Goal: Information Seeking & Learning: Learn about a topic

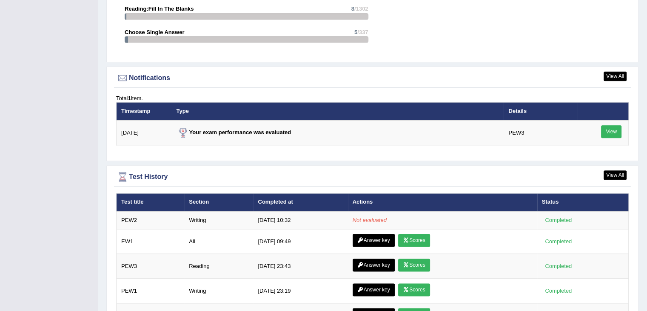
scroll to position [976, 0]
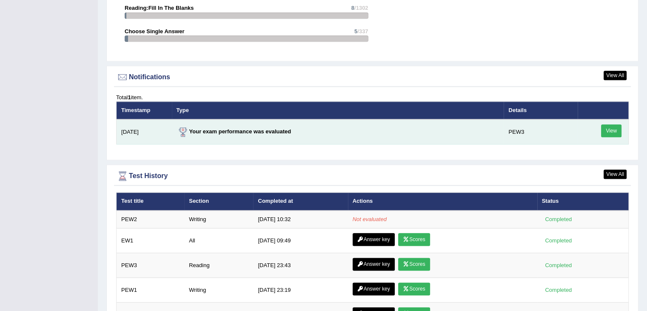
click at [612, 127] on link "View" at bounding box center [611, 130] width 20 height 13
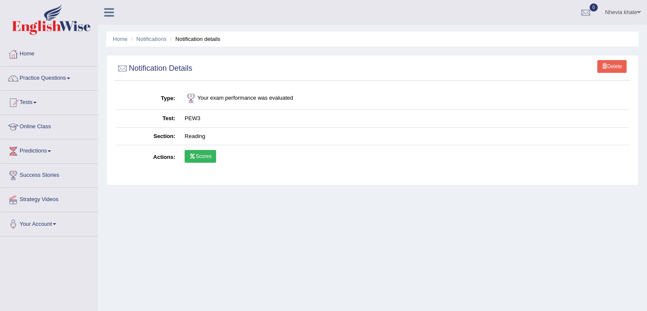
click at [212, 157] on link "Scores" at bounding box center [200, 156] width 31 height 13
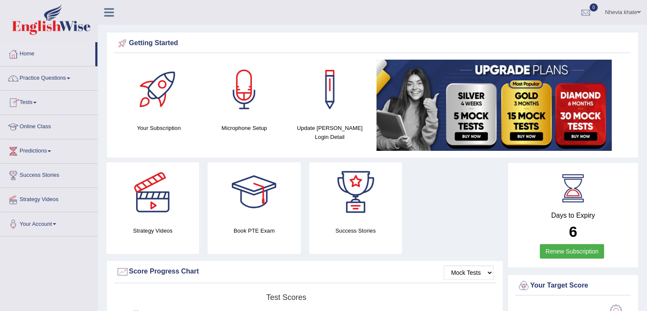
click at [29, 102] on link "Tests" at bounding box center [48, 101] width 97 height 21
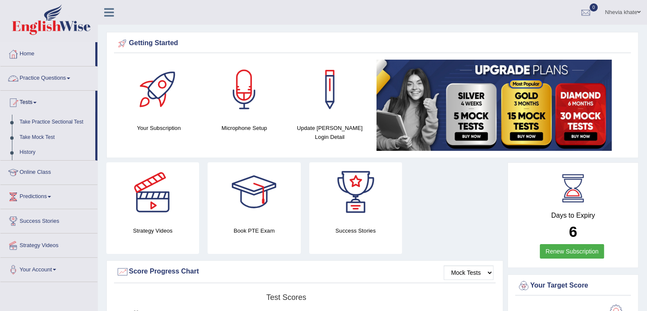
click at [55, 77] on link "Practice Questions" at bounding box center [48, 76] width 97 height 21
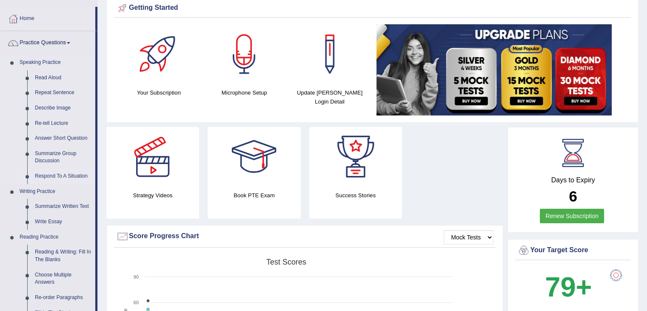
scroll to position [36, 0]
click at [50, 217] on link "Write Essay" at bounding box center [63, 221] width 64 height 15
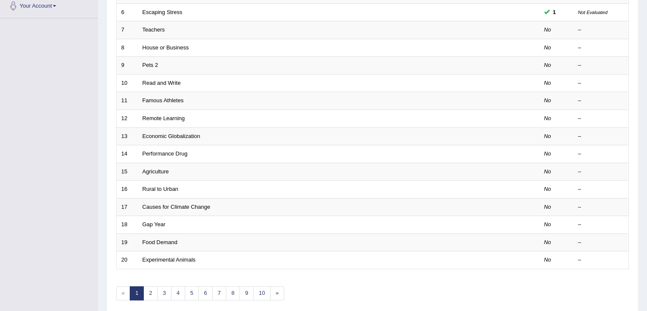
scroll to position [220, 0]
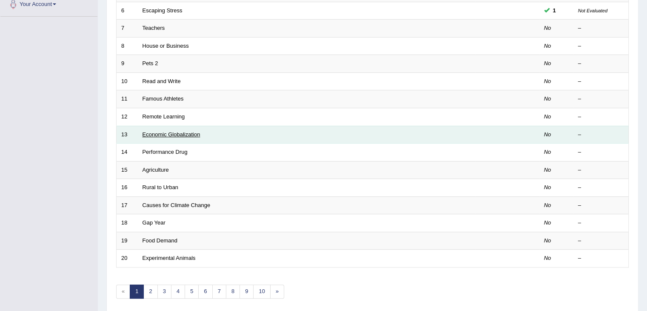
click at [191, 131] on link "Economic Globalization" at bounding box center [172, 134] width 58 height 6
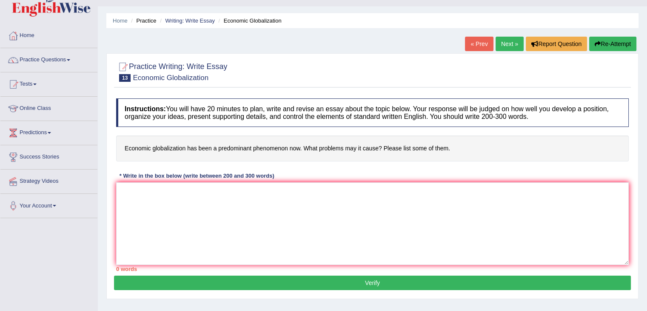
scroll to position [21, 0]
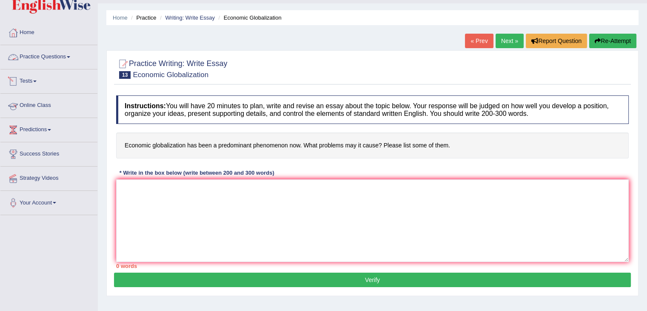
click at [51, 53] on link "Practice Questions" at bounding box center [48, 55] width 97 height 21
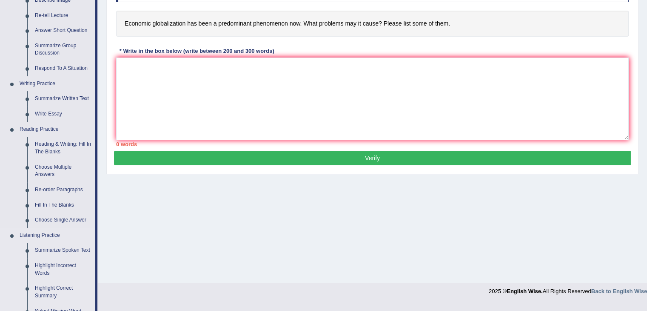
scroll to position [0, 0]
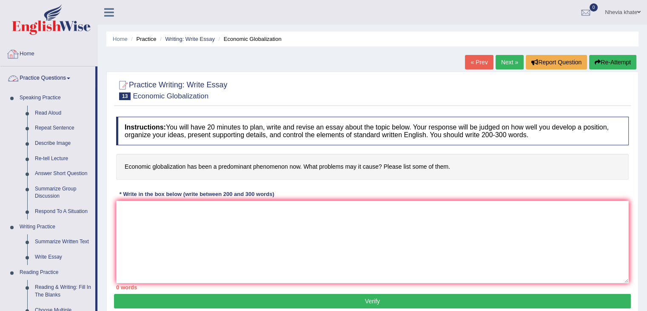
click at [28, 58] on link "Home" at bounding box center [48, 52] width 97 height 21
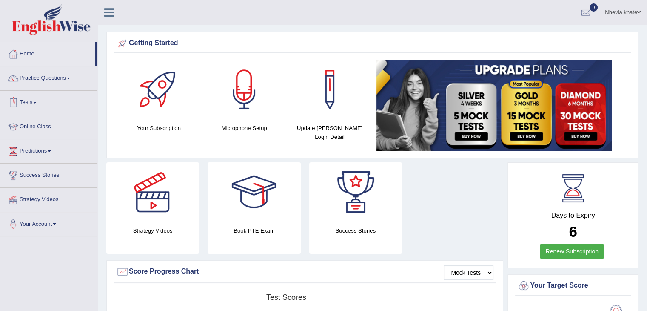
click at [39, 105] on link "Tests" at bounding box center [48, 101] width 97 height 21
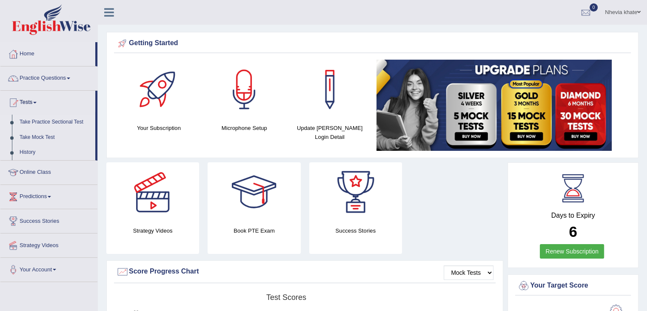
click at [45, 120] on link "Take Practice Sectional Test" at bounding box center [56, 121] width 80 height 15
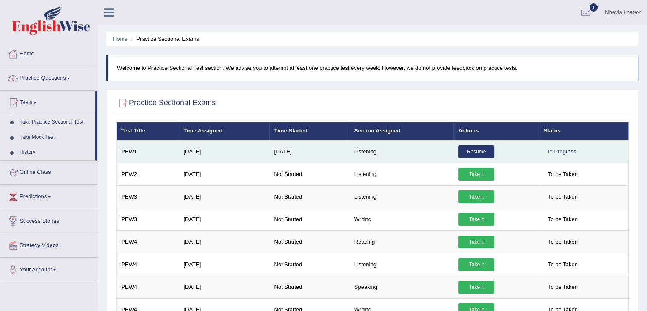
click at [478, 147] on link "Resume" at bounding box center [476, 151] width 36 height 13
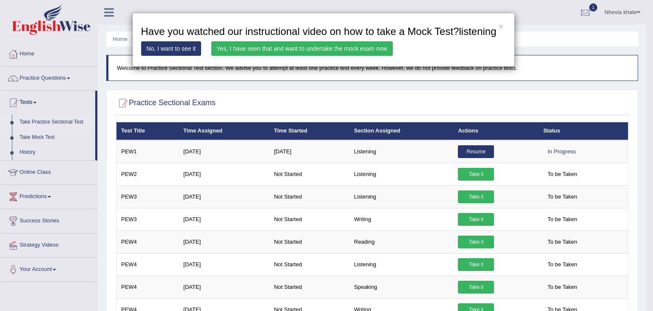
click at [471, 239] on div "× Have you watched our instructional video on how to take a Mock Test?listening…" at bounding box center [326, 155] width 653 height 311
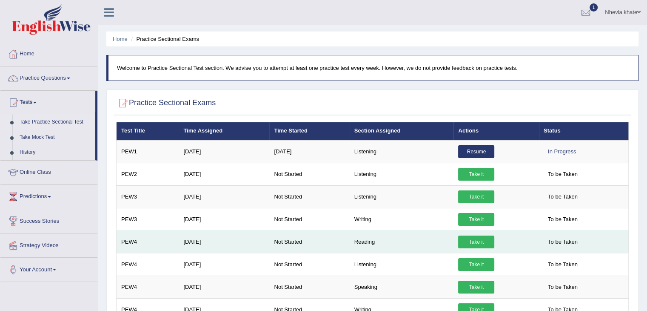
click at [481, 240] on link "Take it" at bounding box center [476, 241] width 36 height 13
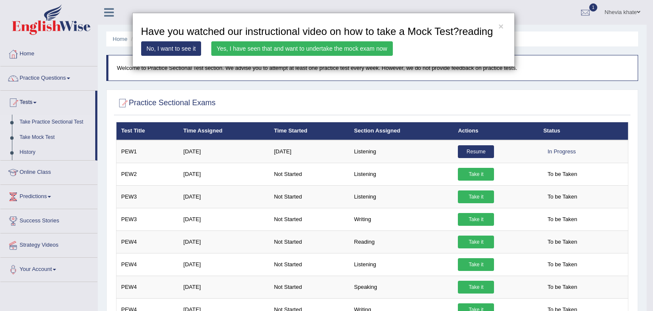
click at [307, 47] on link "Yes, I have seen that and want to undertake the mock exam now" at bounding box center [302, 48] width 182 height 14
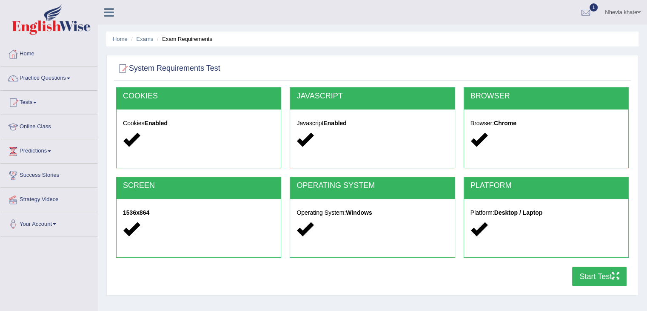
click at [589, 274] on button "Start Test" at bounding box center [599, 276] width 54 height 20
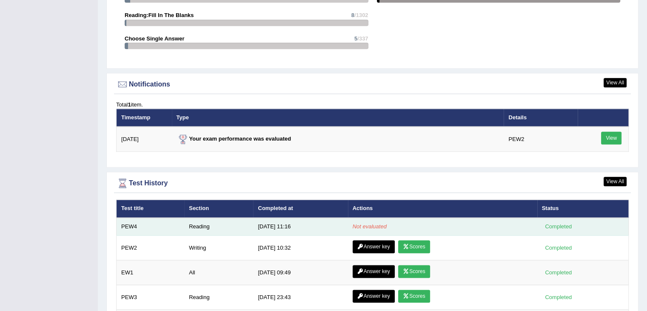
scroll to position [978, 0]
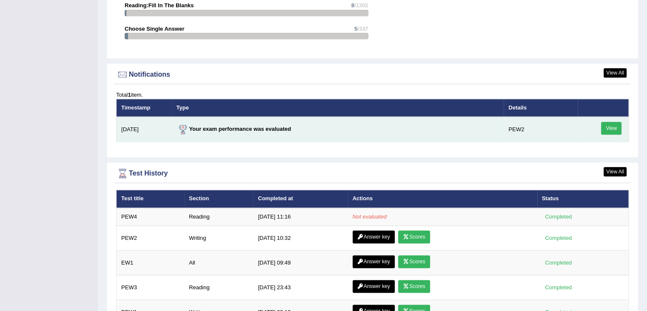
click at [613, 126] on link "View" at bounding box center [611, 128] width 20 height 13
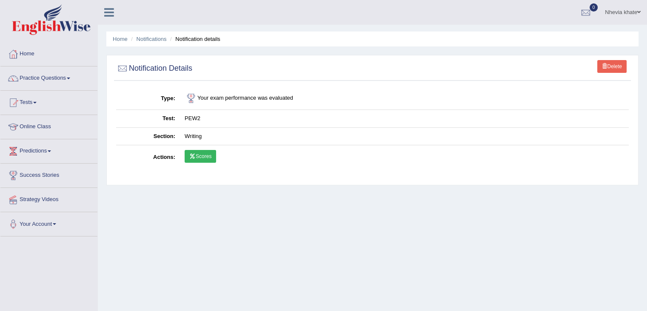
click at [210, 158] on link "Scores" at bounding box center [200, 156] width 31 height 13
drag, startPoint x: 54, startPoint y: 57, endPoint x: 58, endPoint y: 53, distance: 5.4
click at [54, 56] on link "Home" at bounding box center [48, 52] width 97 height 21
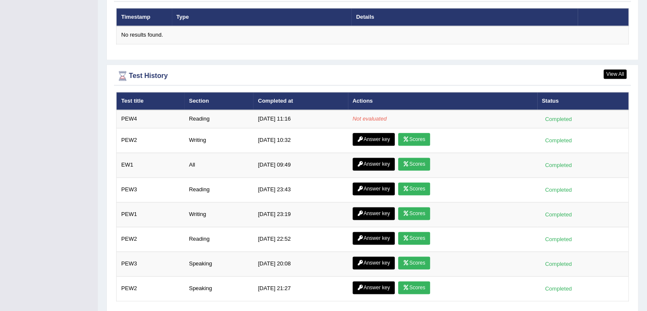
scroll to position [1064, 0]
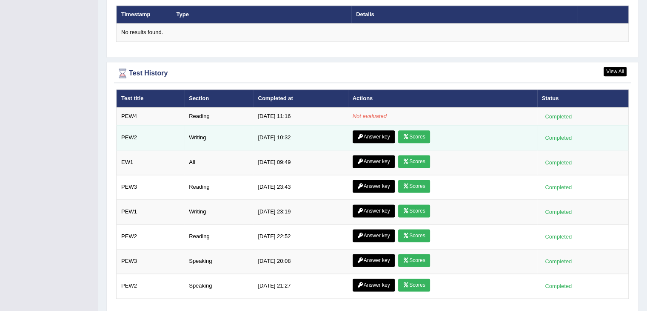
click at [381, 131] on link "Answer key" at bounding box center [374, 136] width 42 height 13
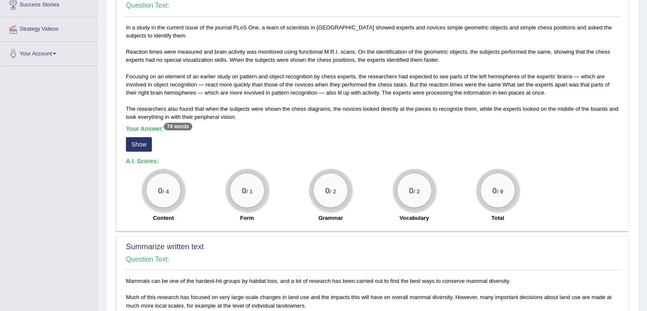
scroll to position [128, 0]
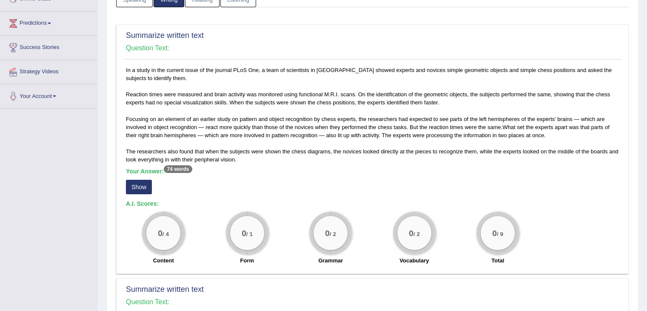
click at [135, 184] on button "Show" at bounding box center [139, 187] width 26 height 14
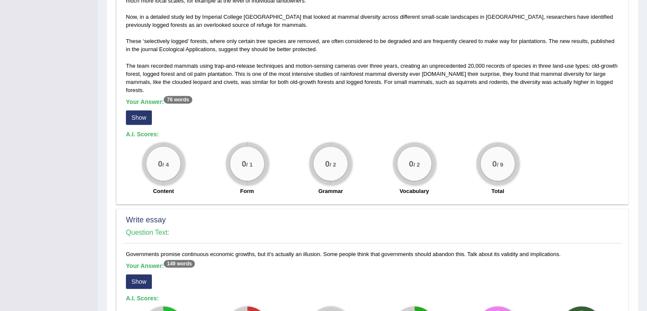
scroll to position [468, 0]
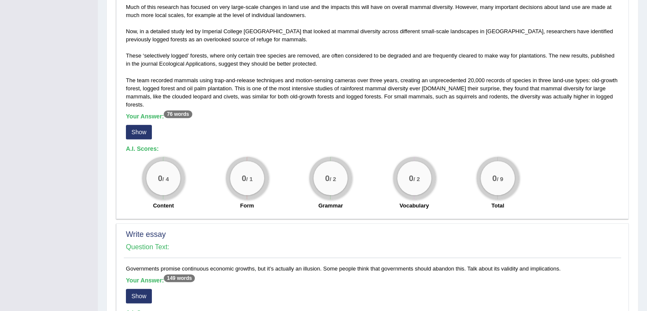
click at [144, 133] on button "Show" at bounding box center [139, 132] width 26 height 14
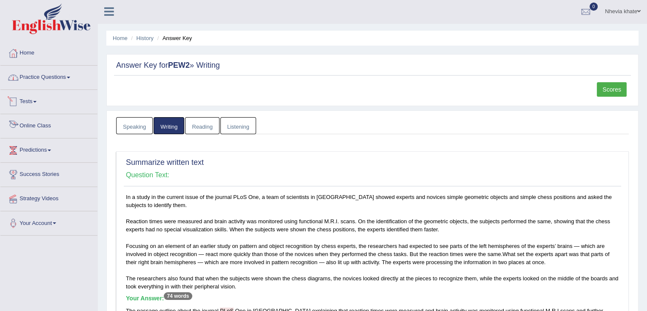
scroll to position [0, 0]
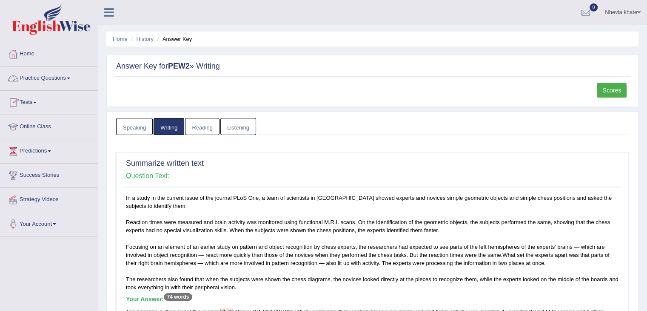
click at [73, 79] on link "Practice Questions" at bounding box center [48, 76] width 97 height 21
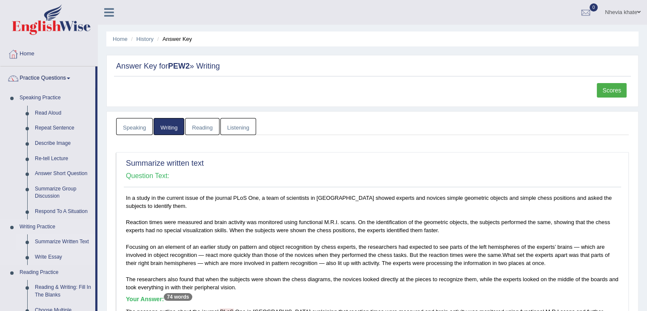
click at [62, 243] on link "Summarize Written Text" at bounding box center [63, 241] width 64 height 15
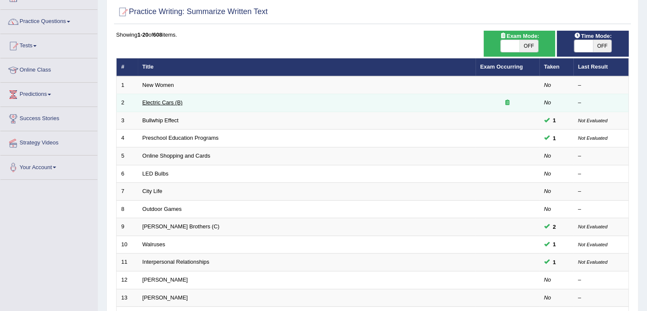
scroll to position [43, 0]
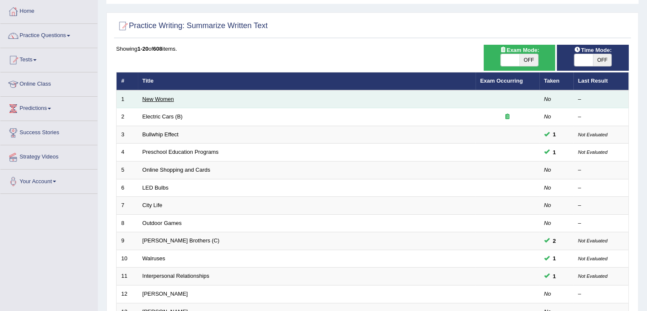
click at [163, 100] on link "New Women" at bounding box center [158, 99] width 31 height 6
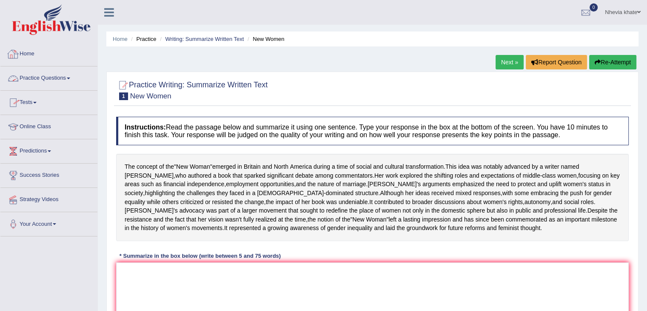
click at [53, 58] on link "Home" at bounding box center [48, 52] width 97 height 21
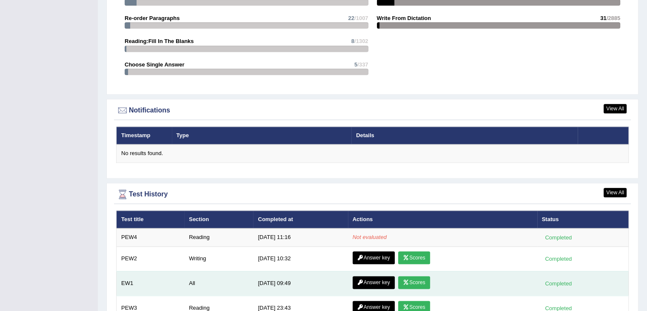
scroll to position [1064, 0]
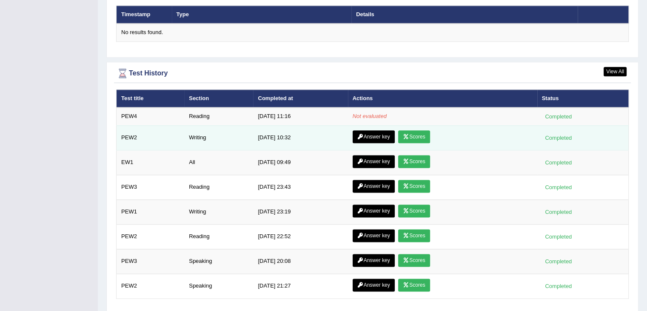
click at [361, 134] on icon at bounding box center [360, 136] width 6 height 5
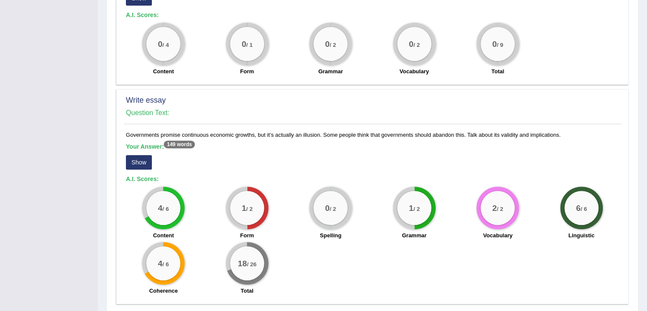
scroll to position [596, 0]
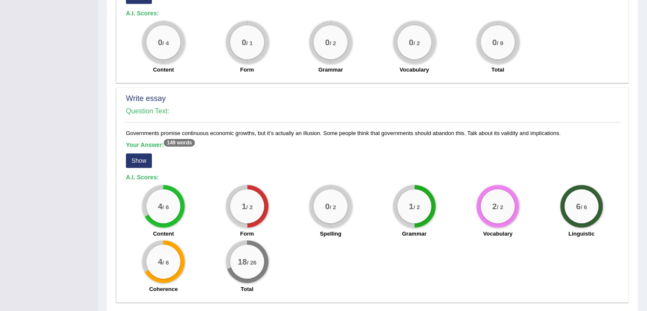
click at [140, 157] on button "Show" at bounding box center [139, 160] width 26 height 14
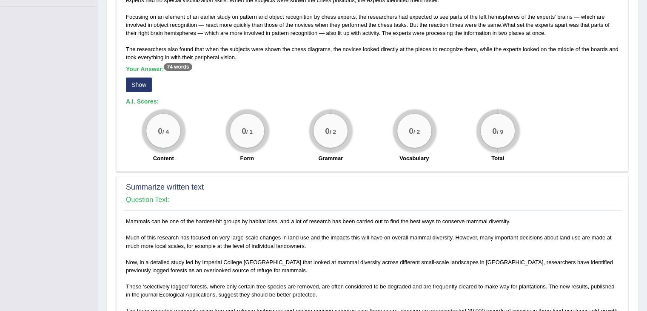
scroll to position [177, 0]
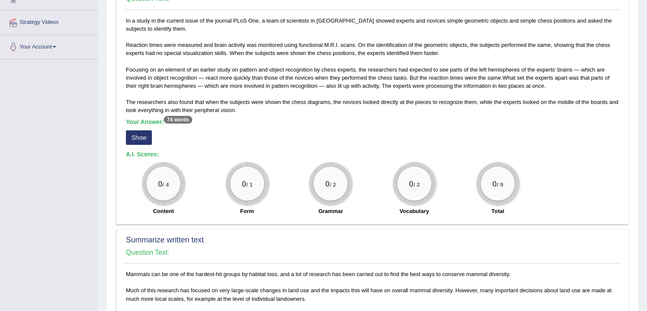
click at [144, 136] on button "Show" at bounding box center [139, 137] width 26 height 14
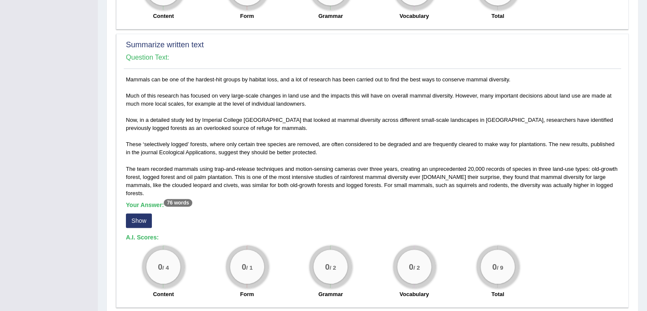
scroll to position [403, 0]
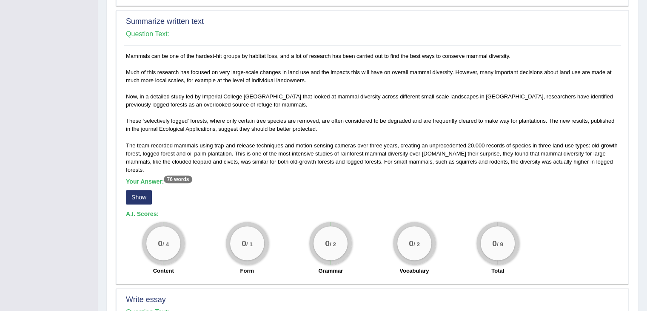
click at [183, 179] on sup "76 words" at bounding box center [178, 179] width 28 height 8
click at [140, 199] on button "Show" at bounding box center [139, 197] width 26 height 14
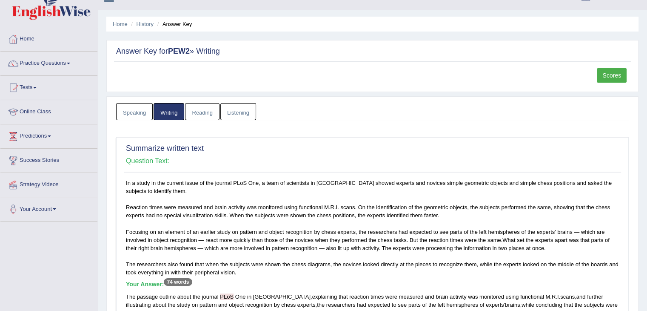
scroll to position [0, 0]
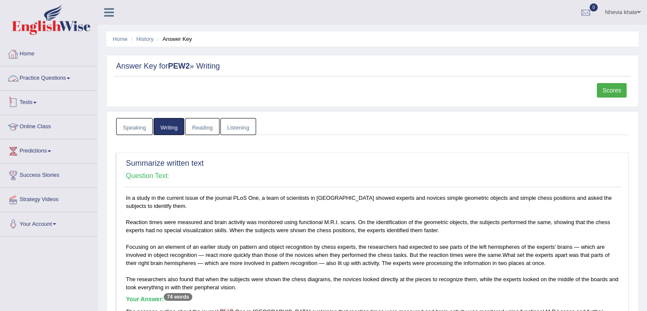
click at [32, 57] on link "Home" at bounding box center [48, 52] width 97 height 21
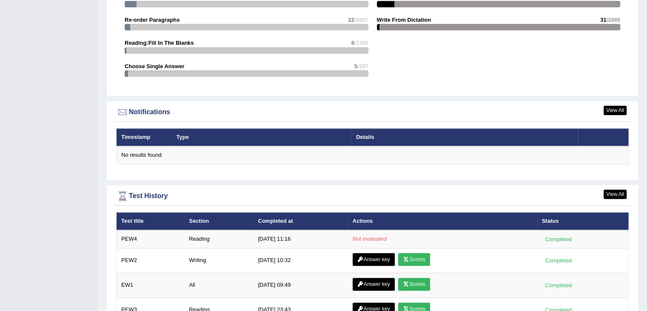
scroll to position [1064, 0]
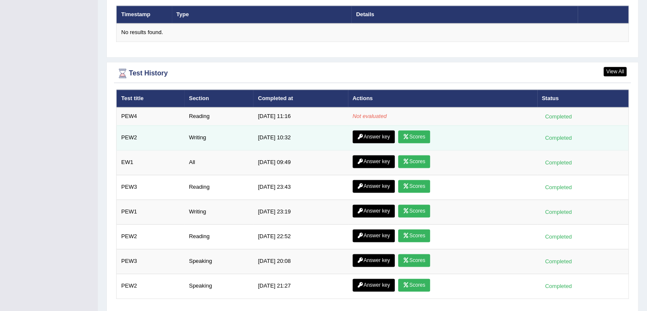
click at [366, 134] on link "Answer key" at bounding box center [374, 136] width 42 height 13
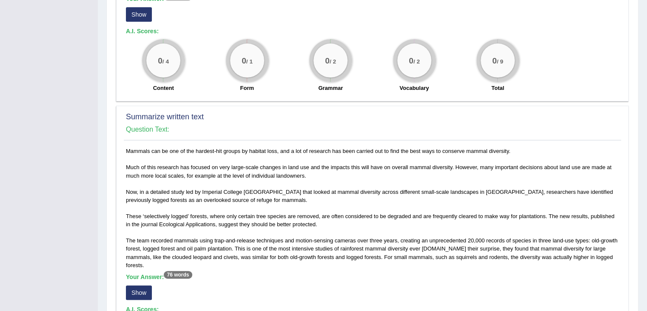
scroll to position [425, 0]
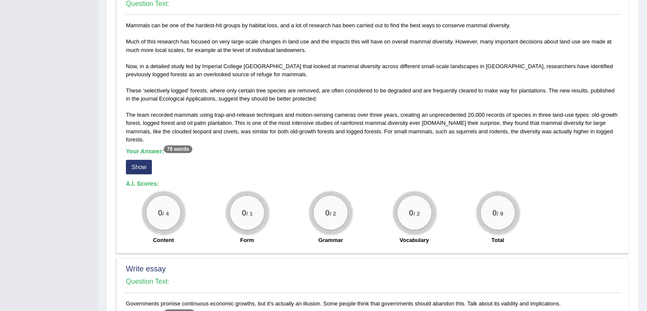
click at [150, 165] on button "Show" at bounding box center [139, 167] width 26 height 14
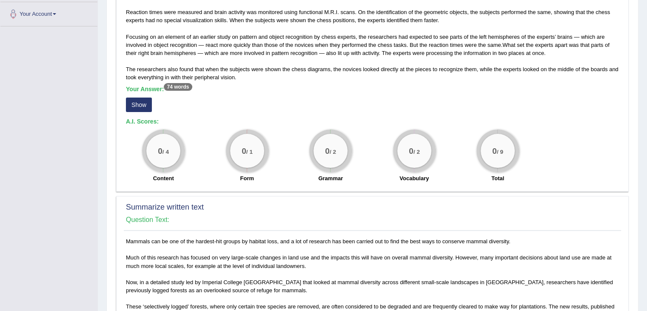
scroll to position [255, 0]
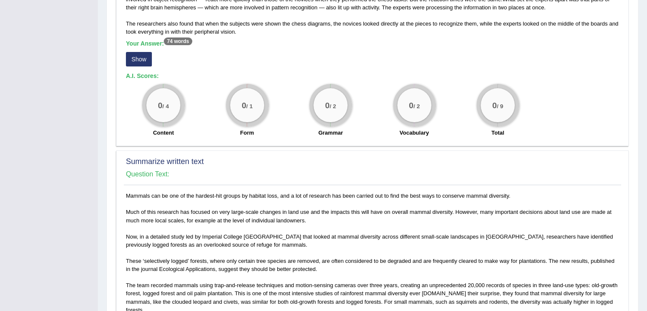
click at [140, 64] on button "Show" at bounding box center [139, 59] width 26 height 14
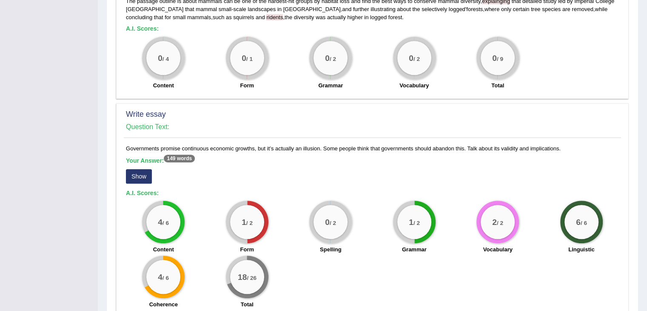
scroll to position [641, 0]
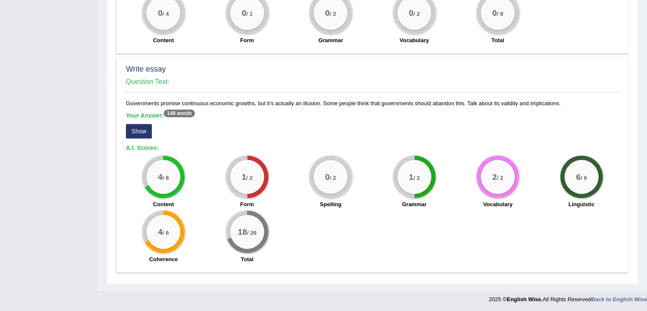
click at [141, 128] on button "Show" at bounding box center [139, 131] width 26 height 14
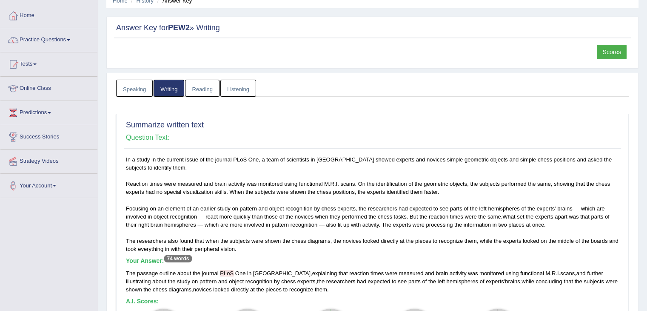
scroll to position [24, 0]
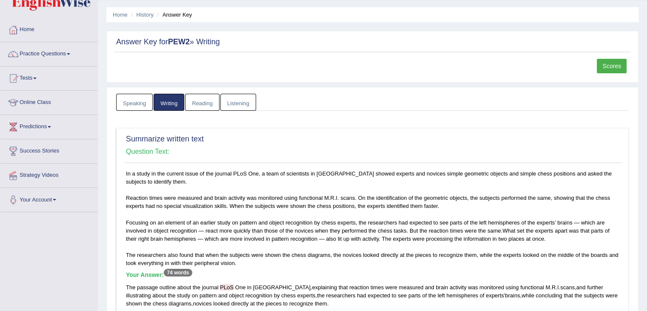
click at [202, 103] on link "Reading" at bounding box center [202, 102] width 34 height 17
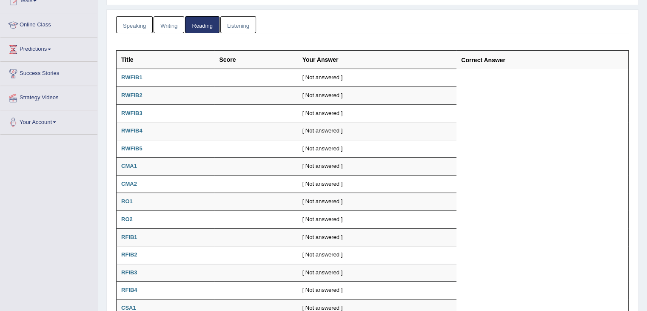
scroll to position [109, 0]
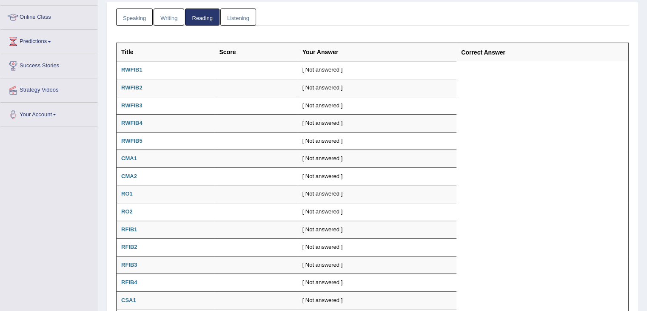
click at [237, 23] on link "Listening" at bounding box center [238, 17] width 36 height 17
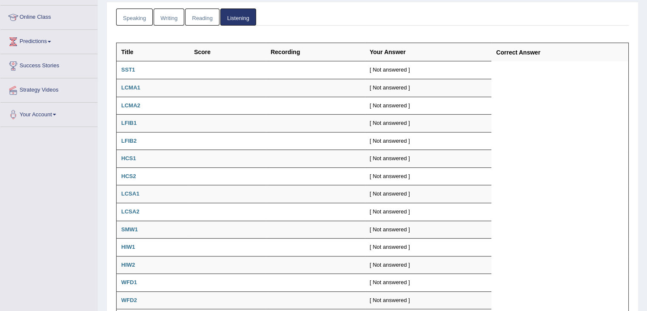
click at [165, 21] on link "Writing" at bounding box center [169, 17] width 31 height 17
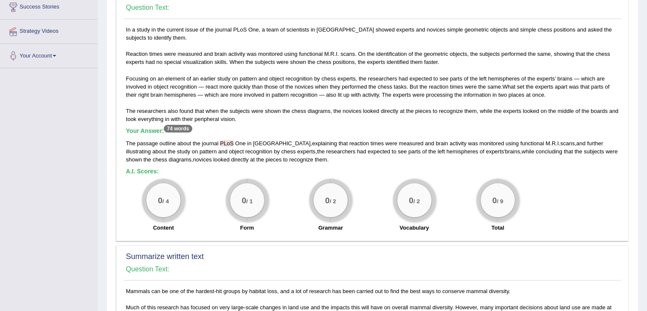
scroll to position [170, 0]
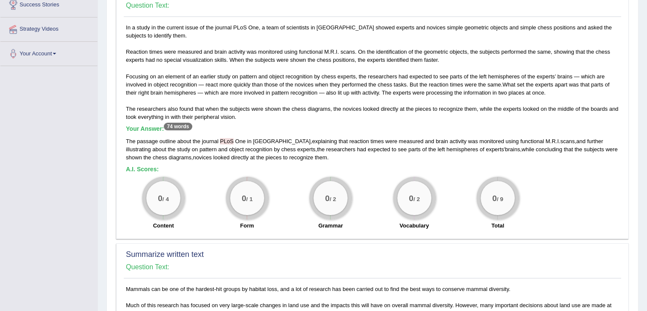
click at [135, 162] on div "In a study in the current issue of the journal PLoS One, a team of scientists i…" at bounding box center [372, 128] width 497 height 211
drag, startPoint x: 204, startPoint y: 215, endPoint x: 214, endPoint y: 209, distance: 12.4
click at [206, 214] on div "0 / 4 Content 0 / 1 Form 0 / 2 Grammar 0 / 2 Vocabulary 0 / 9 Total" at bounding box center [373, 204] width 502 height 55
click at [328, 171] on div "In a study in the current issue of the journal PLoS One, a team of scientists i…" at bounding box center [372, 128] width 497 height 211
click at [359, 151] on div "The passage outline about the journal PLoS One in Germany , explaining that rea…" at bounding box center [372, 149] width 493 height 24
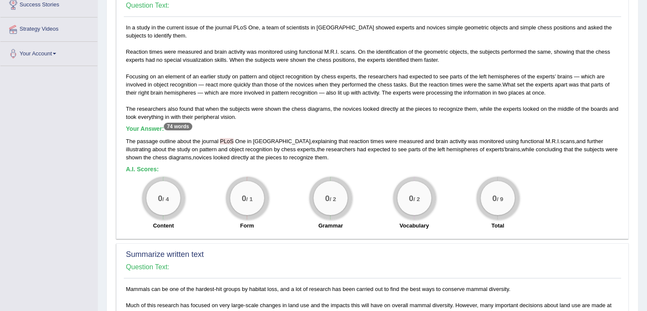
drag, startPoint x: 311, startPoint y: 197, endPoint x: 291, endPoint y: 181, distance: 26.0
click at [304, 194] on div "0 / 2 Grammar" at bounding box center [331, 204] width 84 height 55
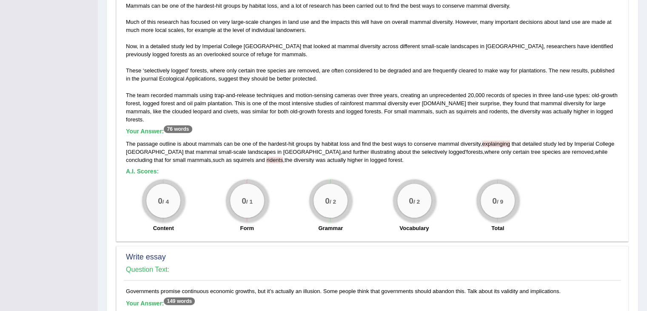
scroll to position [468, 0]
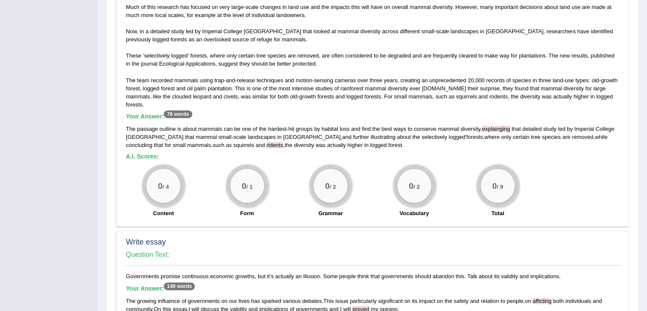
click at [282, 184] on div "0 / 1 Form" at bounding box center [247, 191] width 84 height 55
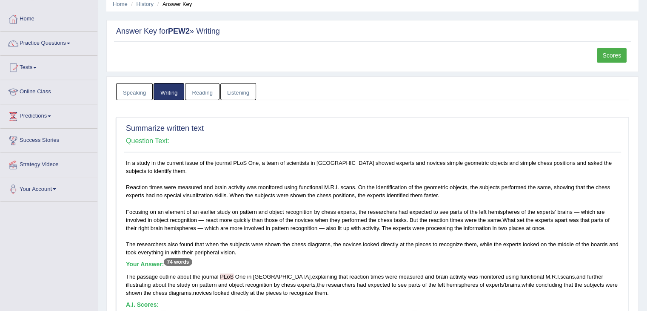
scroll to position [0, 0]
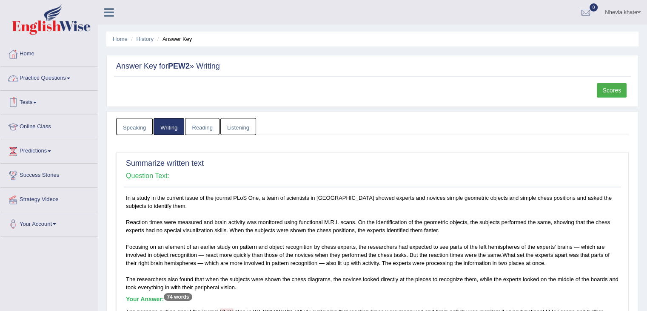
click at [20, 51] on link "Home" at bounding box center [48, 52] width 97 height 21
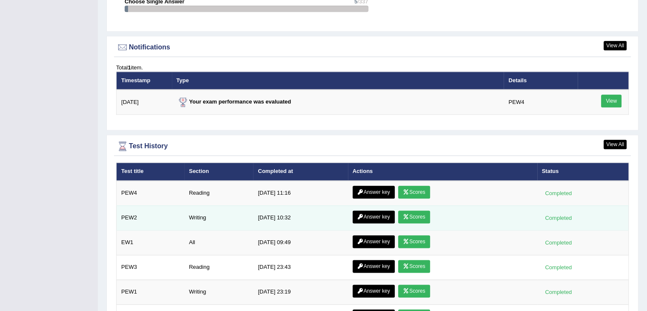
scroll to position [1021, 0]
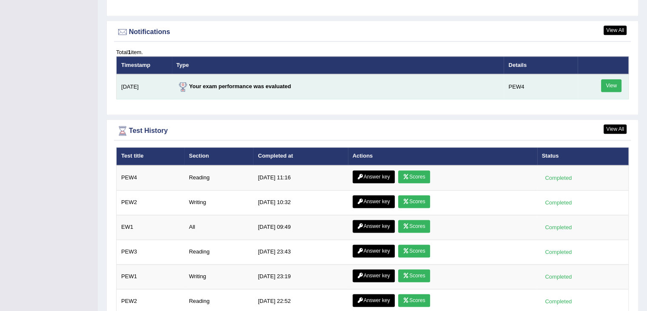
click at [609, 79] on link "View" at bounding box center [611, 85] width 20 height 13
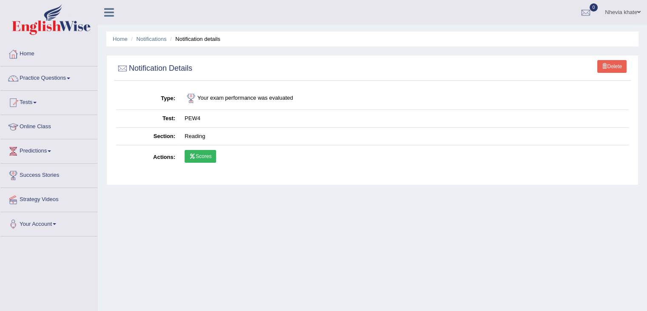
click at [204, 154] on link "Scores" at bounding box center [200, 156] width 31 height 13
click at [22, 57] on link "Home" at bounding box center [48, 52] width 97 height 21
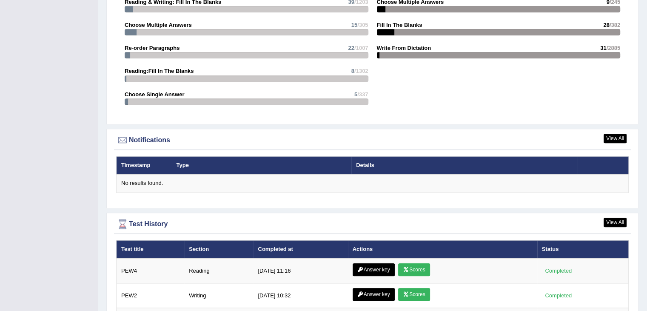
scroll to position [1064, 0]
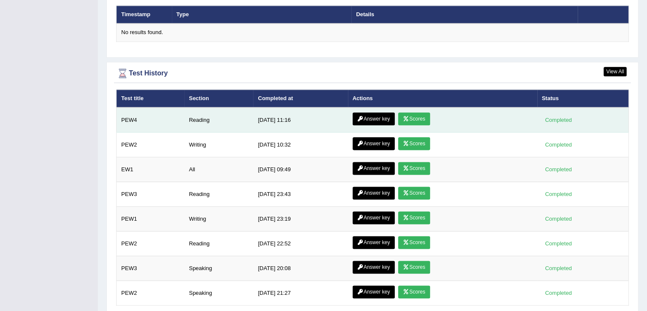
click at [381, 116] on link "Answer key" at bounding box center [374, 118] width 42 height 13
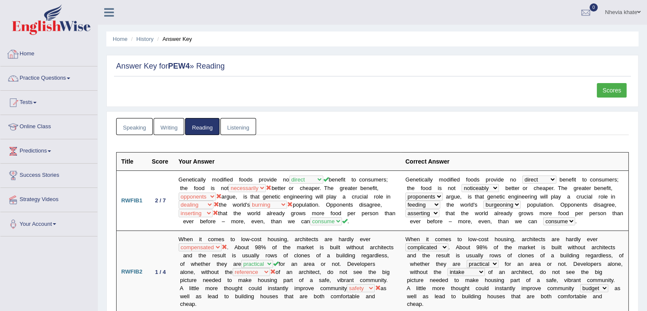
click at [29, 53] on link "Home" at bounding box center [48, 52] width 97 height 21
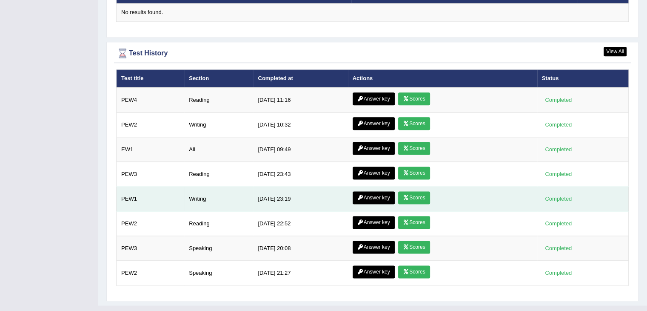
scroll to position [1094, 0]
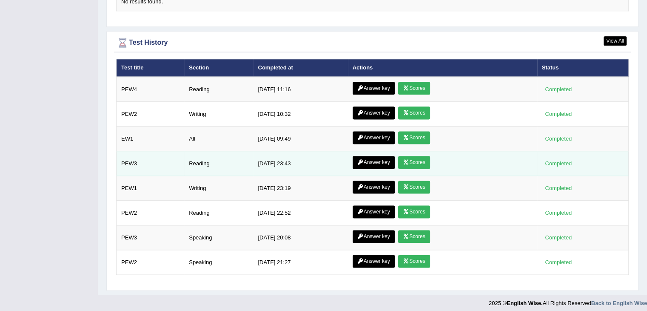
click at [421, 160] on link "Scores" at bounding box center [413, 162] width 31 height 13
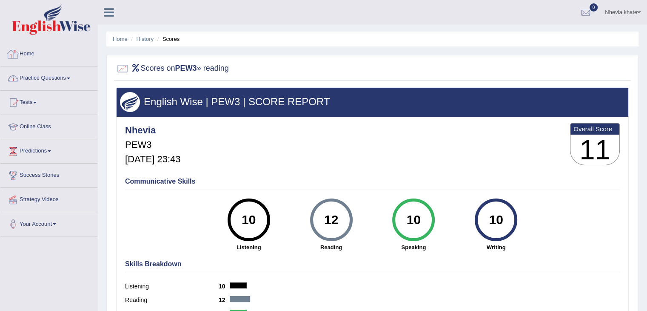
click at [36, 54] on link "Home" at bounding box center [48, 52] width 97 height 21
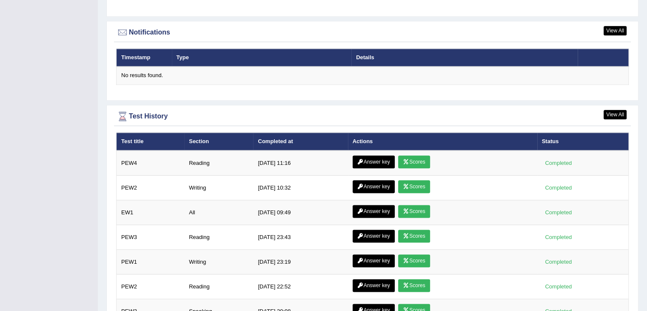
scroll to position [1094, 0]
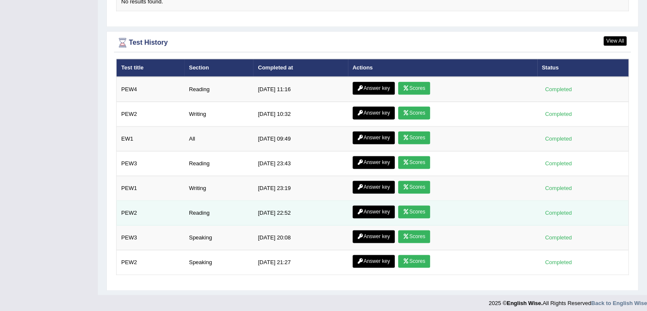
click at [418, 206] on link "Scores" at bounding box center [413, 211] width 31 height 13
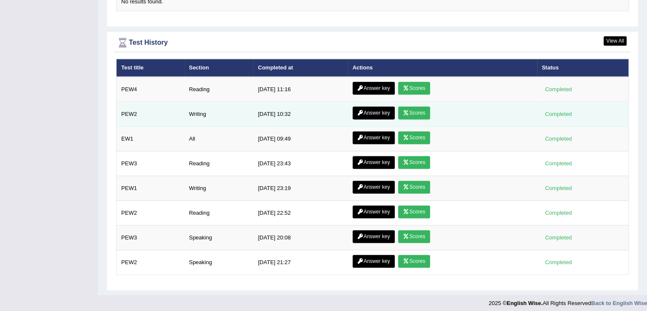
scroll to position [1094, 0]
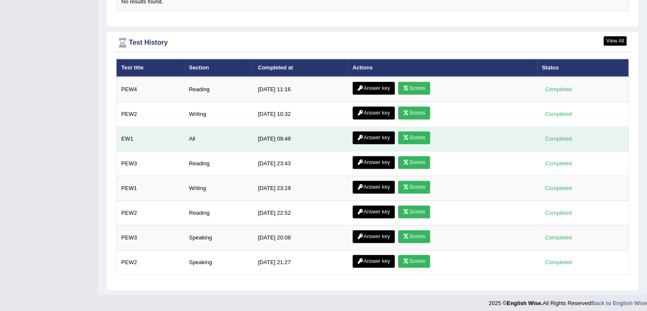
click at [413, 132] on link "Scores" at bounding box center [413, 137] width 31 height 13
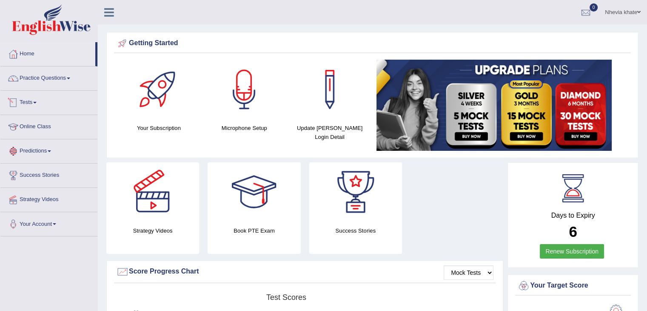
click at [34, 106] on link "Tests" at bounding box center [48, 101] width 97 height 21
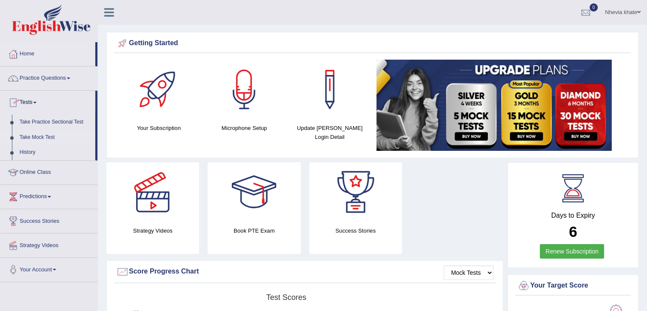
click at [52, 136] on link "Take Mock Test" at bounding box center [56, 137] width 80 height 15
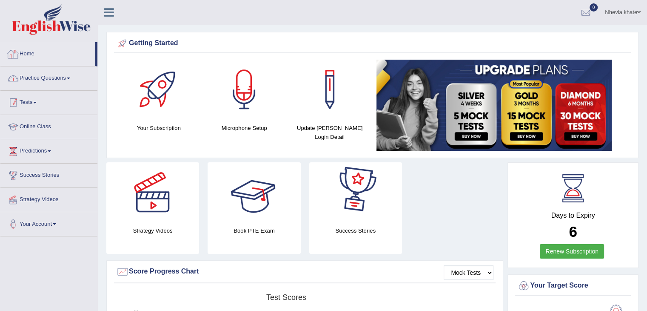
click at [38, 103] on link "Tests" at bounding box center [48, 101] width 97 height 21
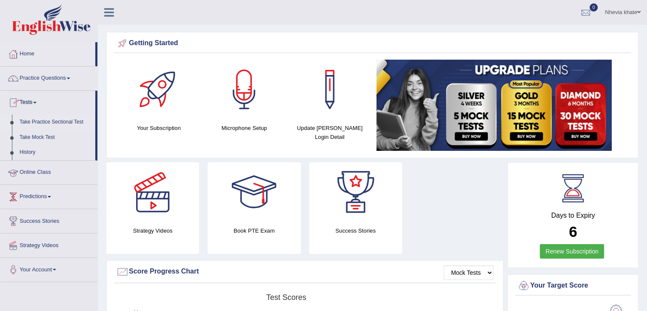
click at [57, 123] on link "Take Practice Sectional Test" at bounding box center [56, 121] width 80 height 15
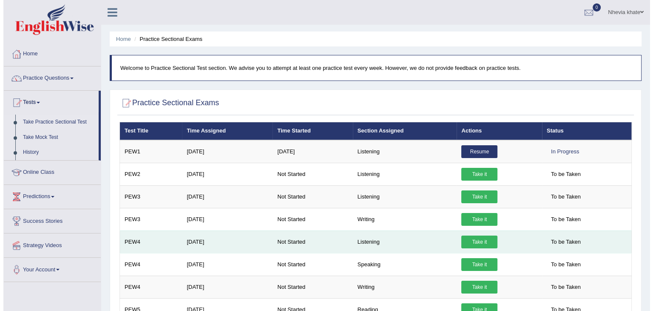
scroll to position [43, 0]
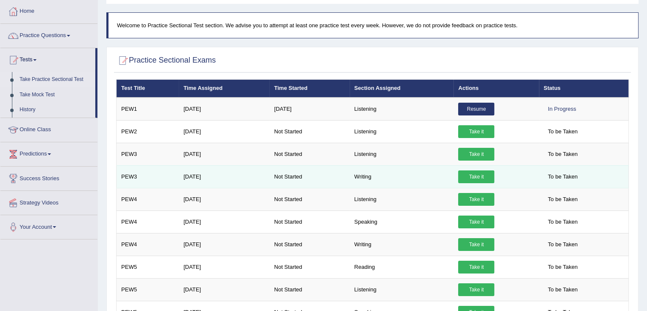
click at [475, 171] on link "Take it" at bounding box center [476, 176] width 36 height 13
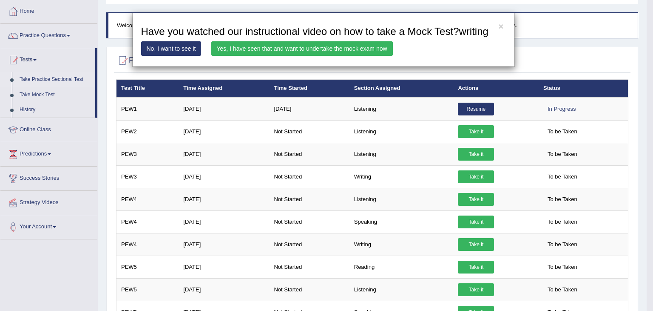
click at [322, 48] on link "Yes, I have seen that and want to undertake the mock exam now" at bounding box center [302, 48] width 182 height 14
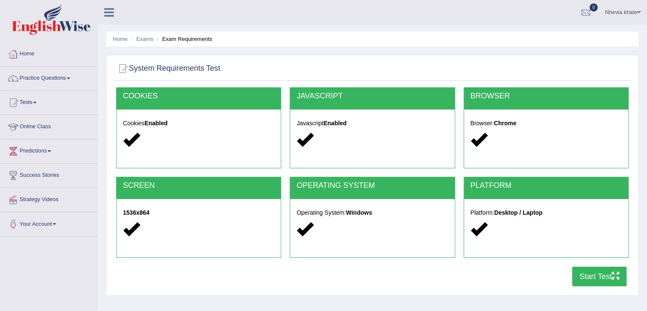
click at [602, 273] on button "Start Test" at bounding box center [599, 276] width 54 height 20
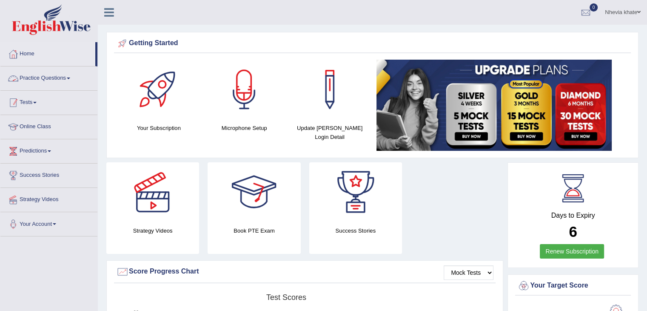
click at [36, 109] on link "Tests" at bounding box center [48, 101] width 97 height 21
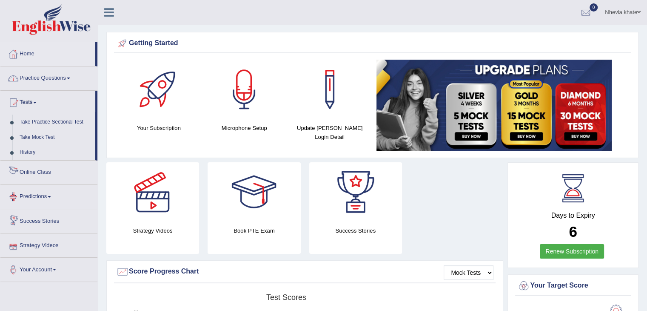
click at [58, 74] on link "Practice Questions" at bounding box center [48, 76] width 97 height 21
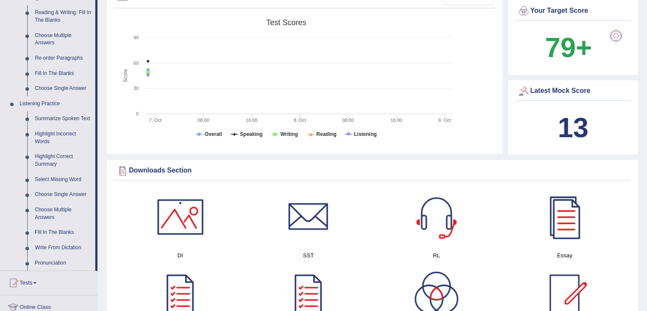
scroll to position [255, 0]
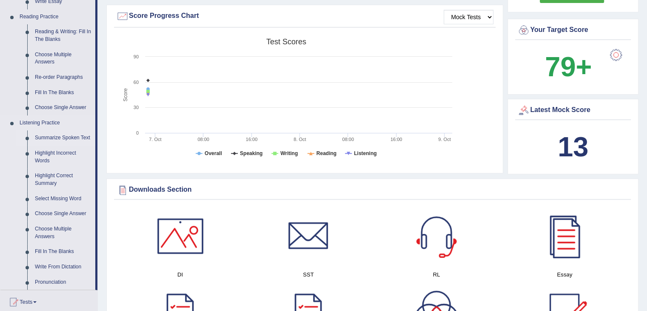
click at [58, 137] on link "Summarize Spoken Text" at bounding box center [63, 137] width 64 height 15
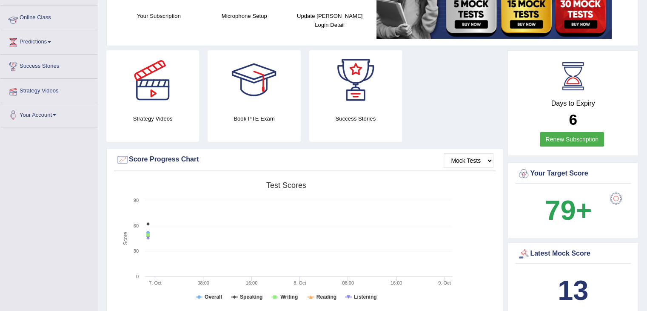
scroll to position [216, 0]
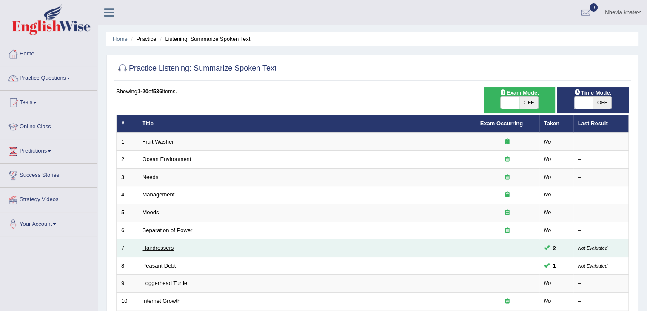
click at [163, 250] on td "Hairdressers" at bounding box center [307, 248] width 338 height 18
click at [165, 248] on link "Hairdressers" at bounding box center [158, 247] width 31 height 6
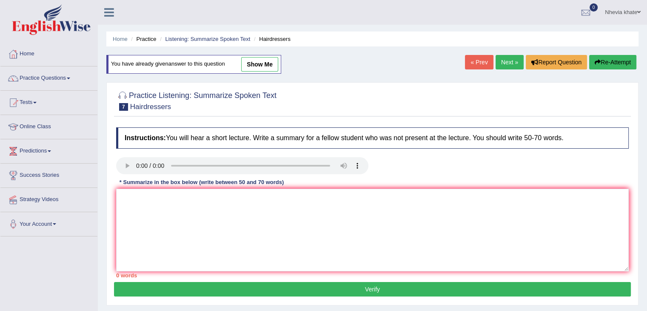
click at [264, 58] on link "show me" at bounding box center [259, 64] width 37 height 14
type textarea "Hairdressers was the main topic of the lecture. Firstly, th salient aspect ment…"
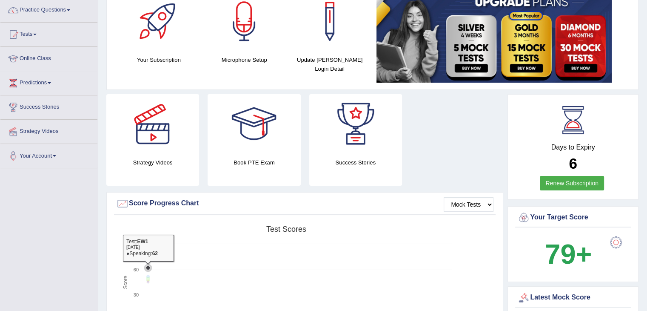
scroll to position [15, 0]
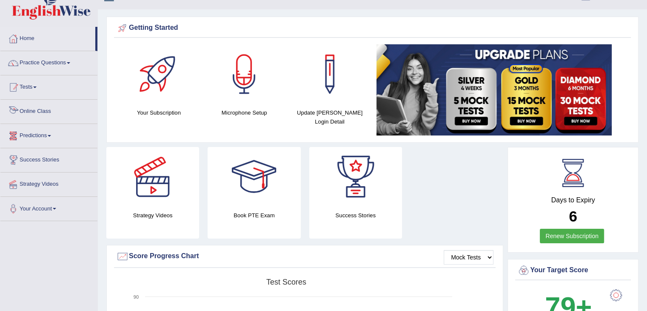
click at [40, 86] on link "Tests" at bounding box center [48, 85] width 97 height 21
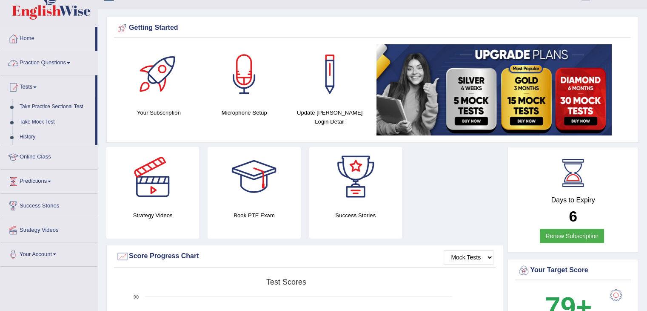
click at [48, 60] on link "Practice Questions" at bounding box center [48, 61] width 97 height 21
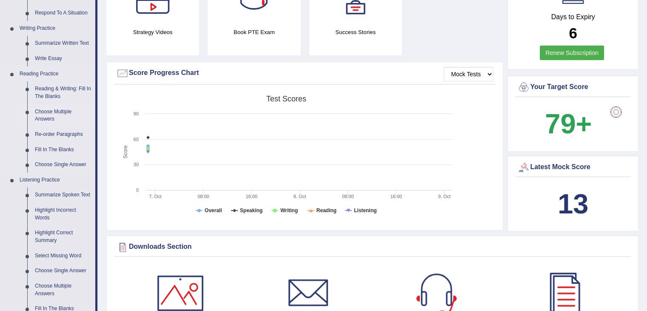
scroll to position [228, 0]
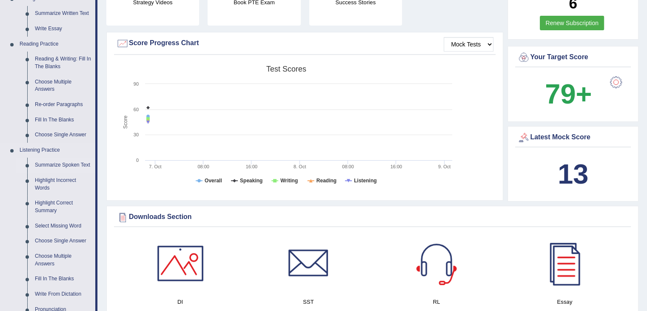
click at [70, 165] on link "Summarize Spoken Text" at bounding box center [63, 164] width 64 height 15
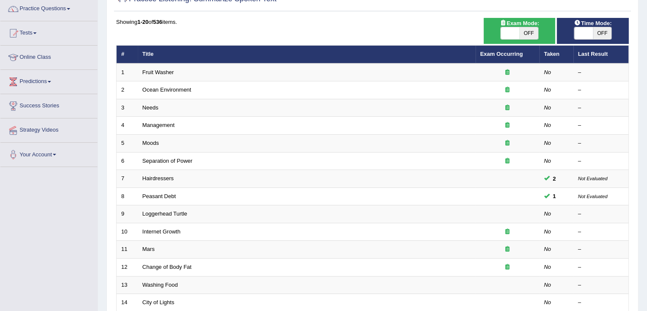
scroll to position [128, 0]
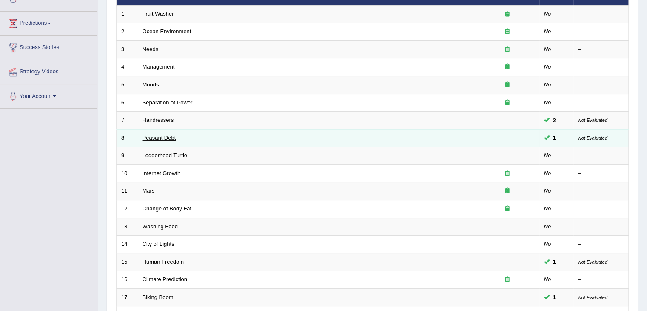
click at [174, 139] on link "Peasant Debt" at bounding box center [160, 137] width 34 height 6
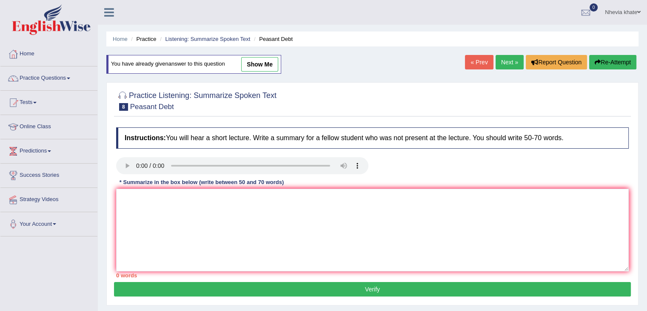
click at [265, 60] on link "show me" at bounding box center [259, 64] width 37 height 14
type textarea "The talk is all about seed . Firstly, it was clear that 100,000 farmers commet …"
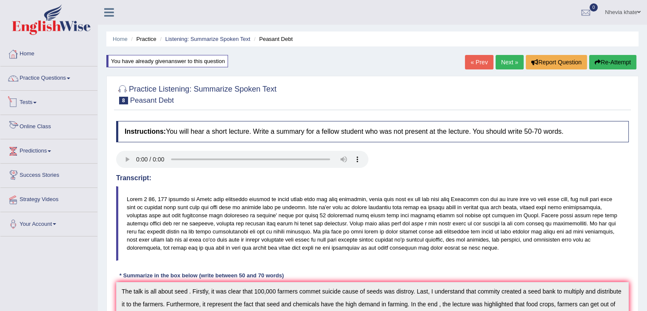
click at [30, 101] on link "Tests" at bounding box center [48, 101] width 97 height 21
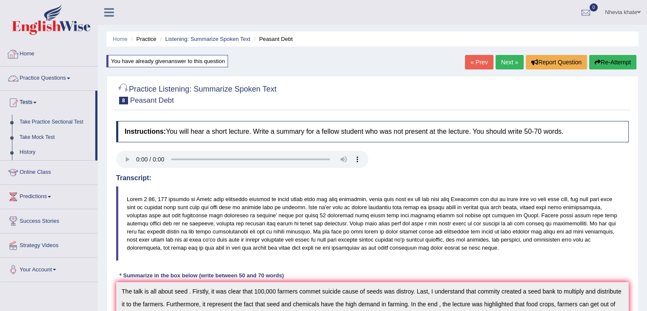
click at [32, 57] on link "Home" at bounding box center [48, 52] width 97 height 21
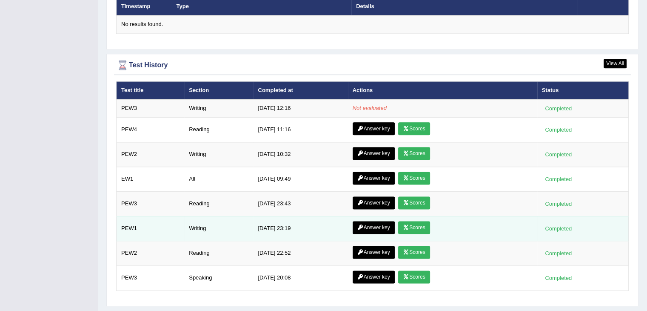
scroll to position [1087, 0]
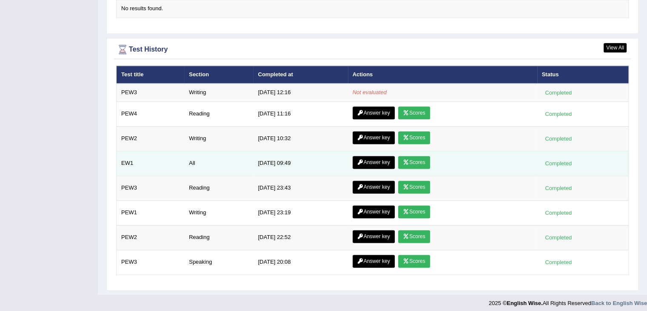
click at [377, 156] on link "Answer key" at bounding box center [374, 162] width 42 height 13
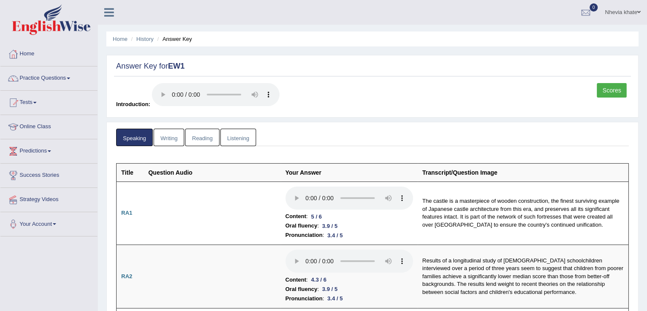
click at [248, 131] on link "Listening" at bounding box center [238, 136] width 36 height 17
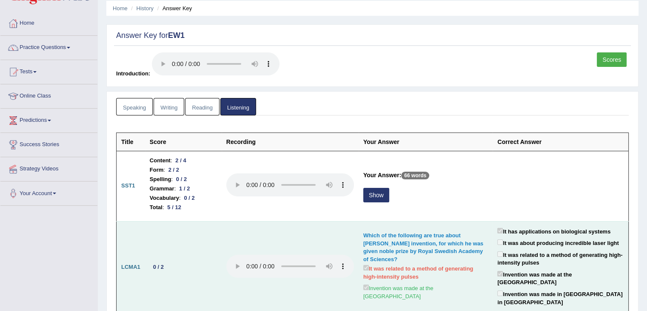
scroll to position [128, 0]
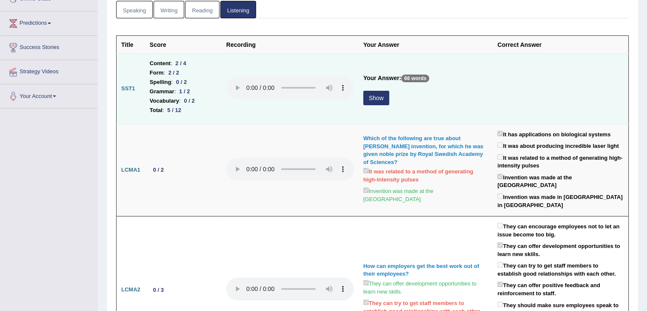
click at [376, 96] on button "Show" at bounding box center [376, 98] width 26 height 14
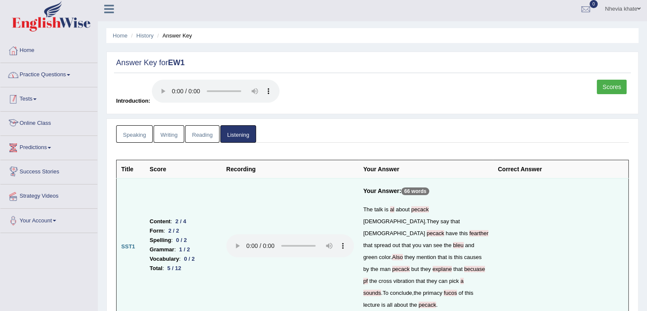
scroll to position [0, 0]
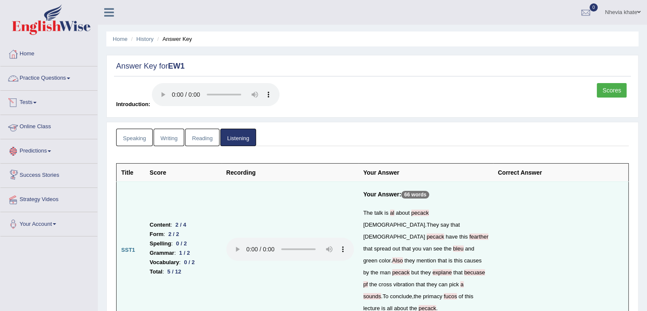
click at [66, 74] on link "Practice Questions" at bounding box center [48, 76] width 97 height 21
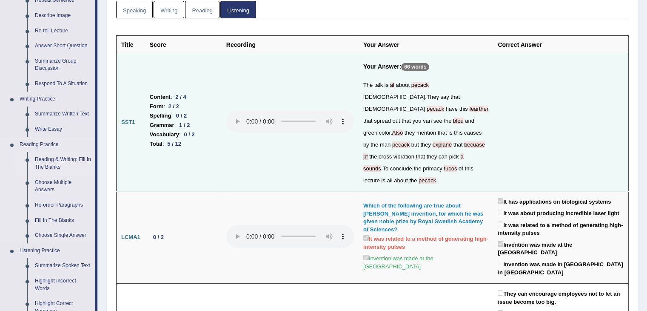
click at [58, 165] on link "Reading & Writing: Fill In The Blanks" at bounding box center [63, 163] width 64 height 23
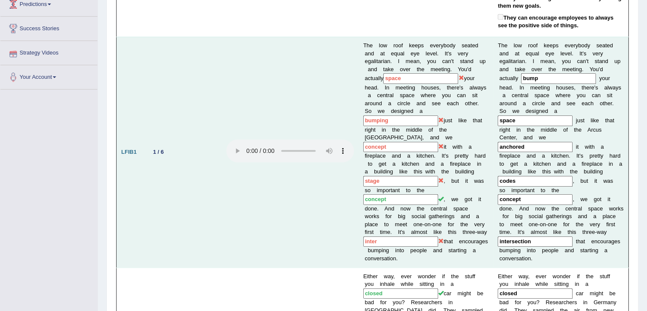
scroll to position [487, 0]
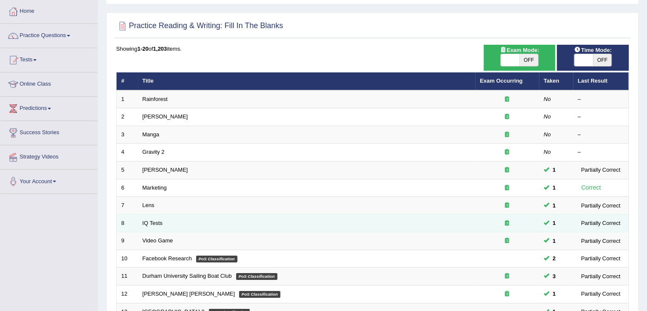
scroll to position [43, 0]
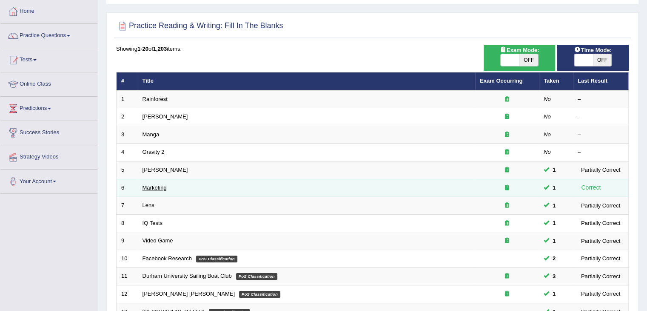
click at [161, 185] on link "Marketing" at bounding box center [155, 187] width 24 height 6
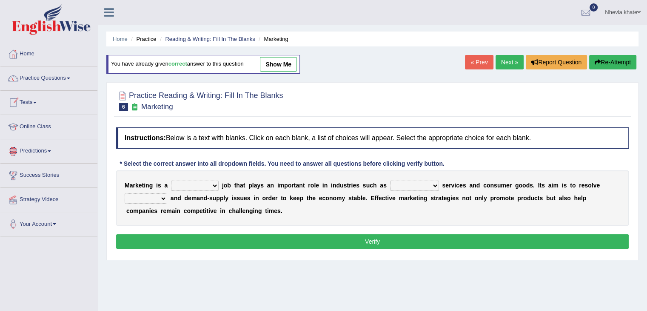
click at [63, 75] on link "Practice Questions" at bounding box center [48, 76] width 97 height 21
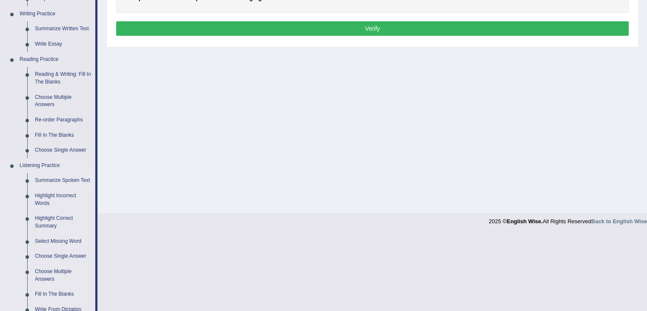
click at [58, 179] on link "Summarize Spoken Text" at bounding box center [63, 180] width 64 height 15
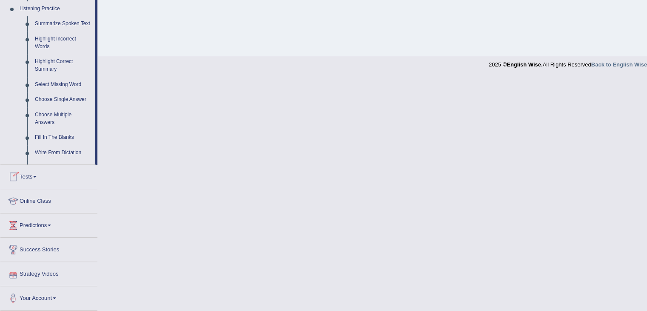
scroll to position [379, 0]
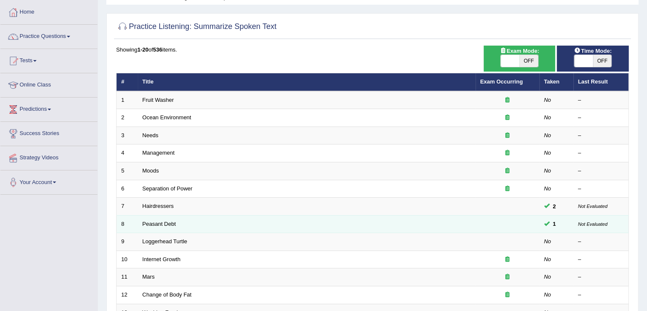
scroll to position [43, 0]
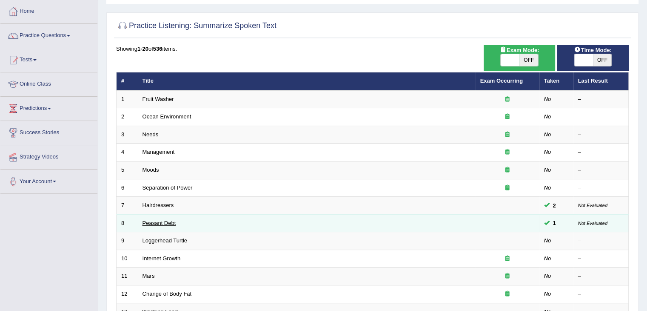
click at [155, 224] on link "Peasant Debt" at bounding box center [160, 223] width 34 height 6
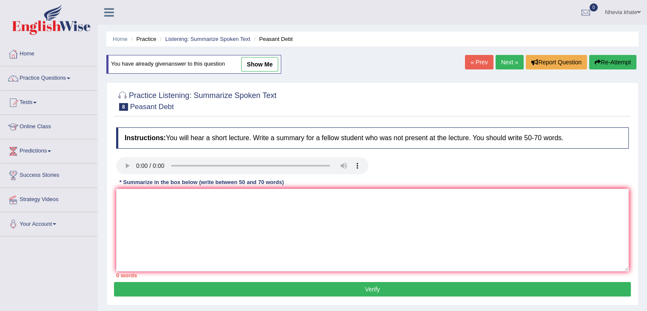
click at [262, 60] on link "show me" at bounding box center [259, 64] width 37 height 14
type textarea "The talk is all about seed . Firstly, it was clear that 100,000 farmers commet …"
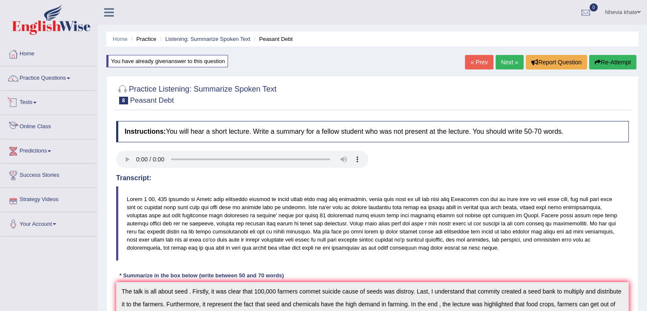
click at [45, 100] on link "Tests" at bounding box center [48, 101] width 97 height 21
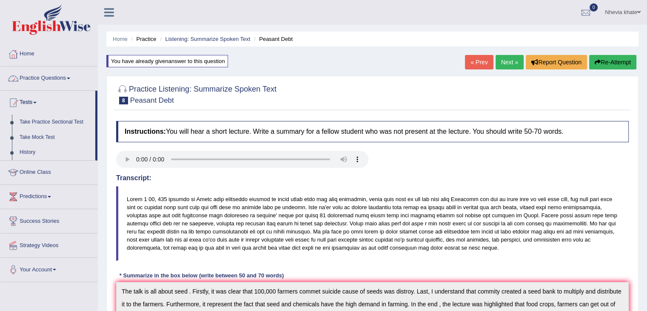
click at [76, 79] on link "Practice Questions" at bounding box center [48, 76] width 97 height 21
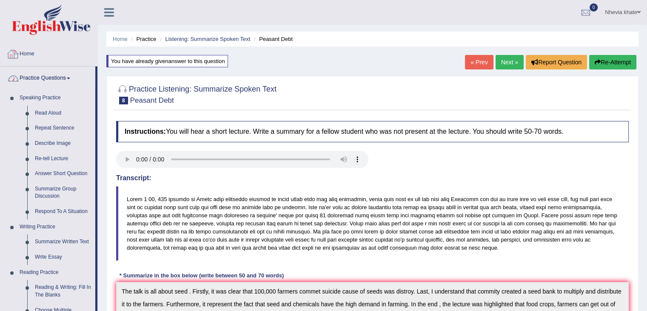
click at [14, 51] on div at bounding box center [13, 54] width 13 height 13
